Goal: Task Accomplishment & Management: Use online tool/utility

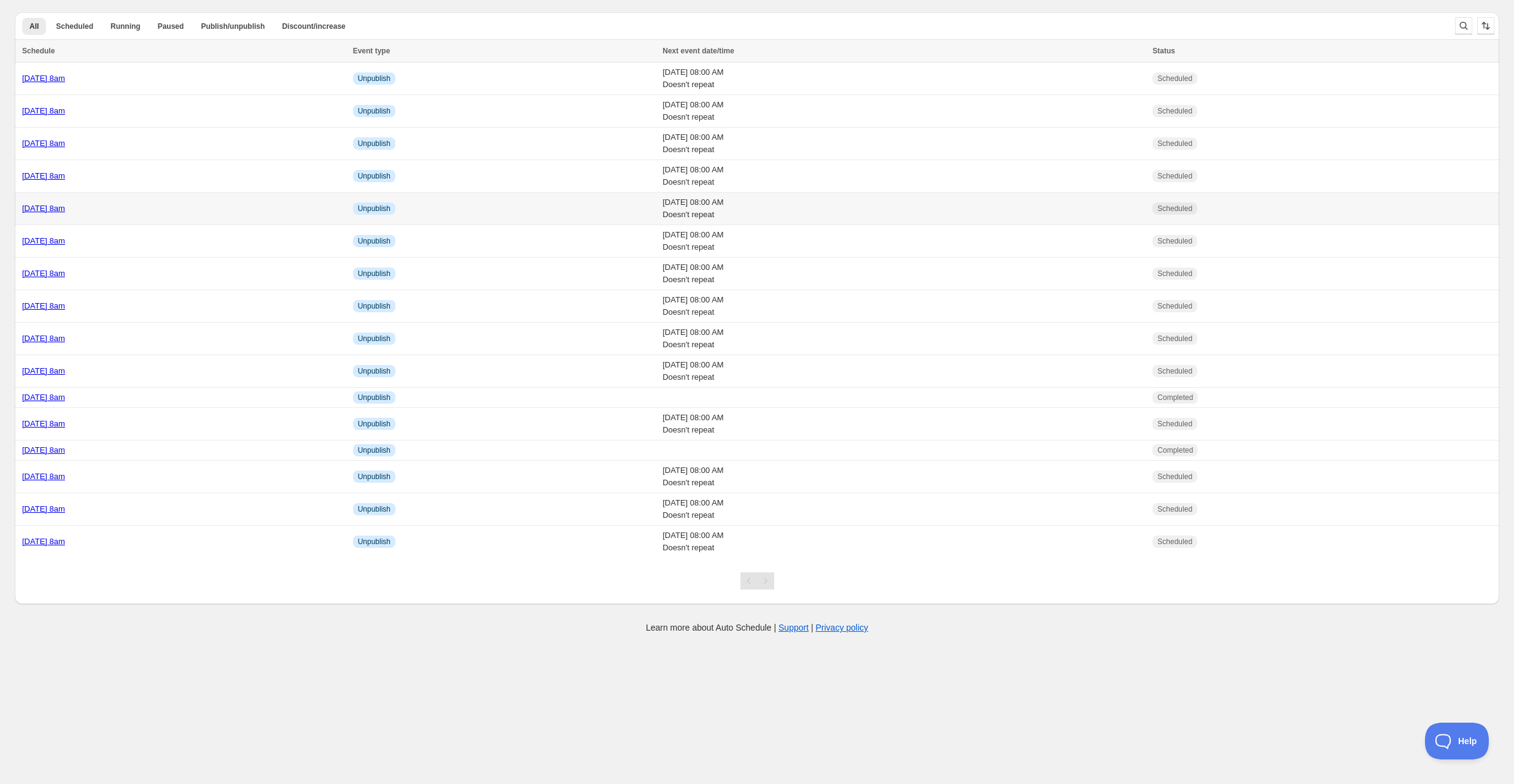
click at [183, 202] on div "Tuesday 16th September @ 8am" at bounding box center [183, 209] width 323 height 13
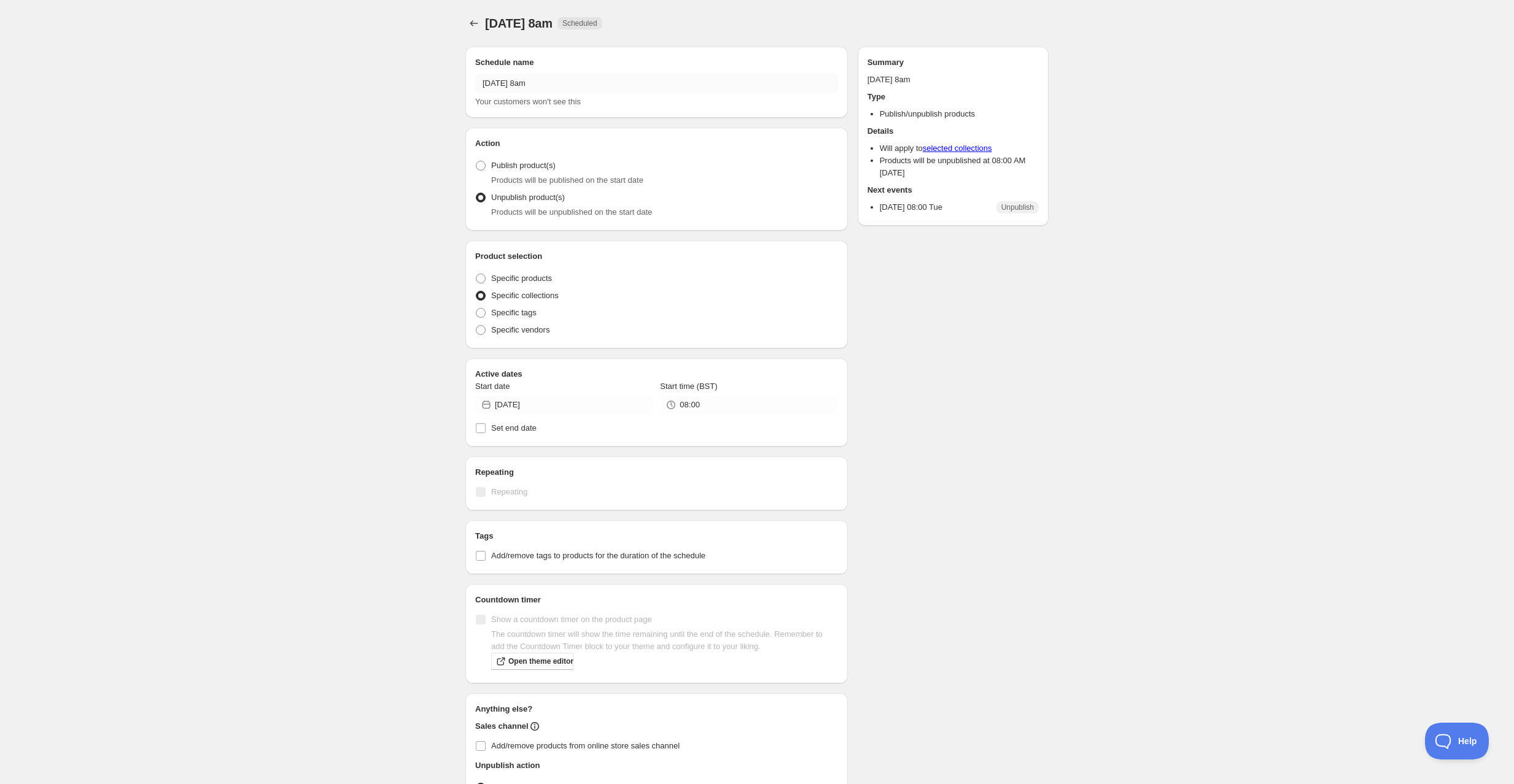
radio input "true"
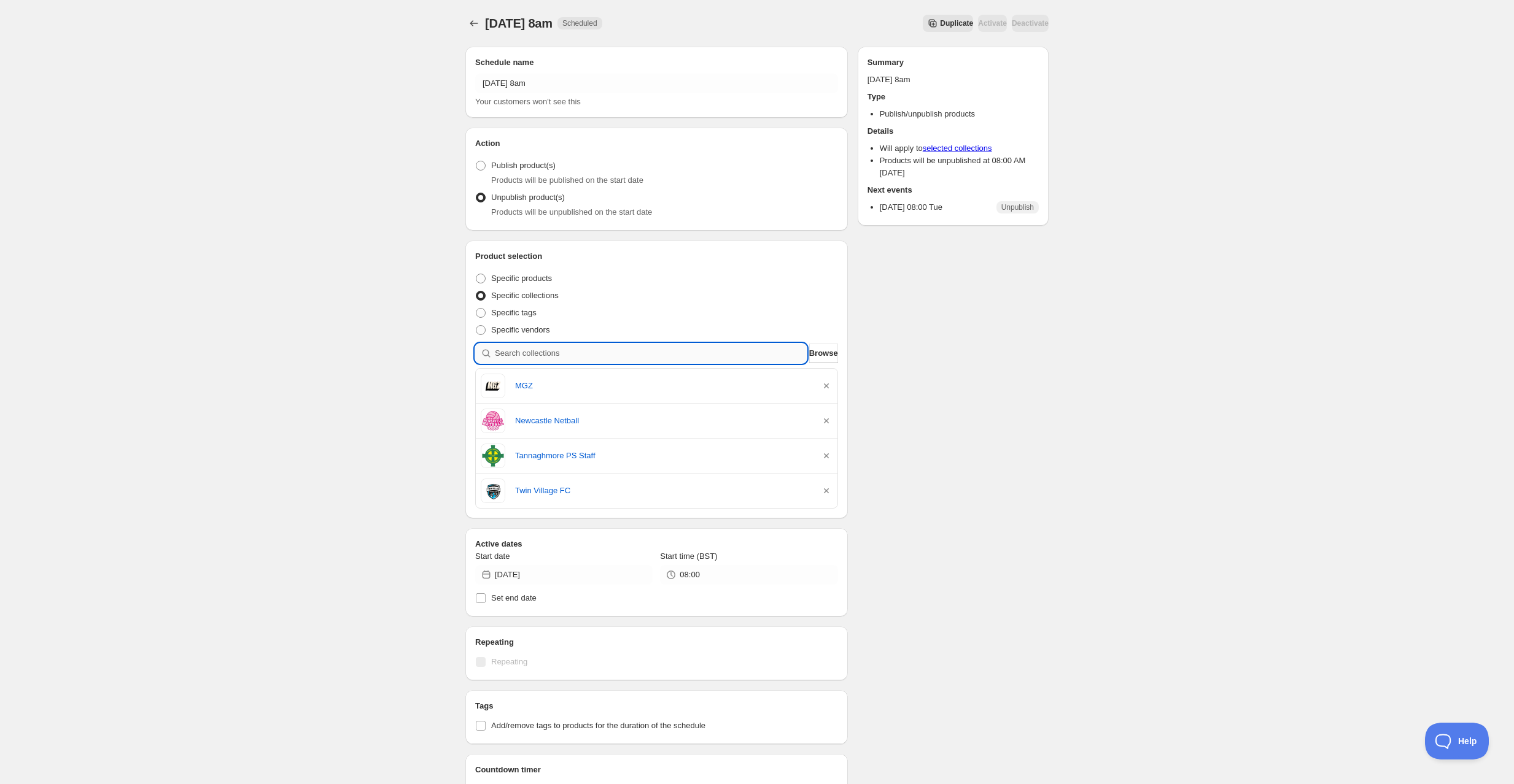
click at [522, 350] on input "search" at bounding box center [651, 353] width 312 height 20
type input "o"
